Goal: Navigation & Orientation: Find specific page/section

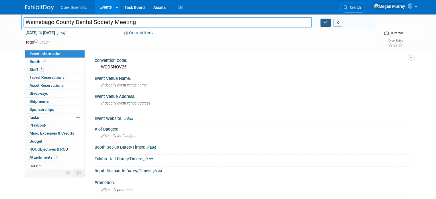
click at [330, 25] on button "button" at bounding box center [325, 23] width 10 height 8
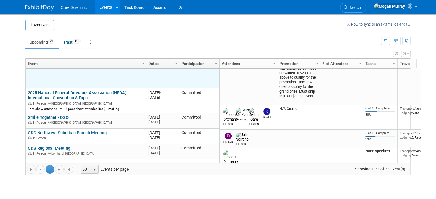
scroll to position [138, 0]
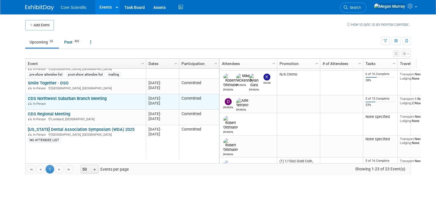
click at [52, 99] on link "CDS Northwest Suburban Branch Meeting" at bounding box center [67, 98] width 79 height 5
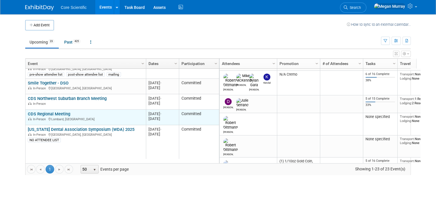
click at [48, 113] on link "CDS Regional Meeting" at bounding box center [49, 113] width 42 height 5
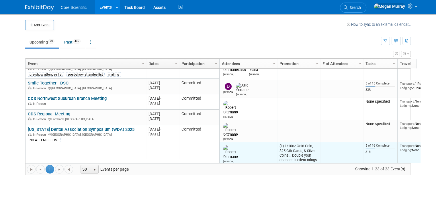
scroll to position [166, 0]
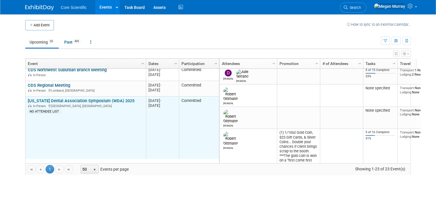
click at [44, 98] on link "[US_STATE] Dental Association Symposium (WDA) 2025" at bounding box center [81, 100] width 107 height 5
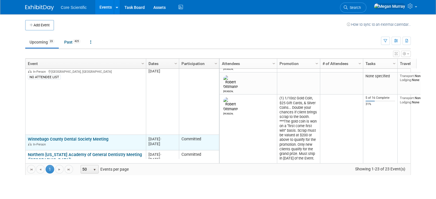
click at [85, 137] on link "Winnebago County Dental Society Meeting" at bounding box center [68, 139] width 81 height 5
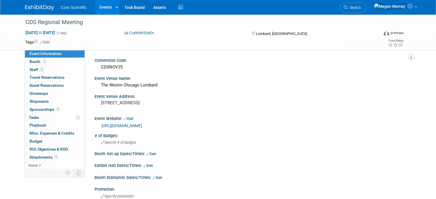
drag, startPoint x: 118, startPoint y: 129, endPoint x: 111, endPoint y: 126, distance: 8.2
